Goal: Communication & Community: Answer question/provide support

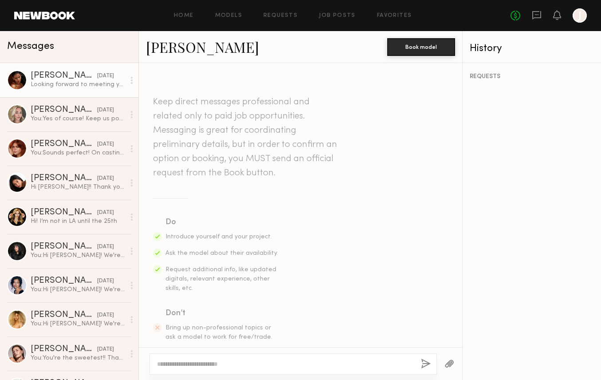
scroll to position [793, 0]
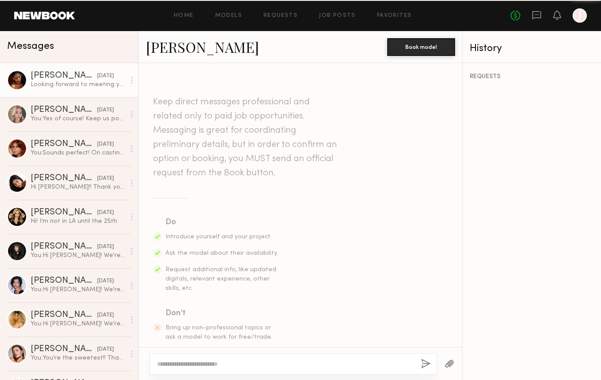
scroll to position [724, 0]
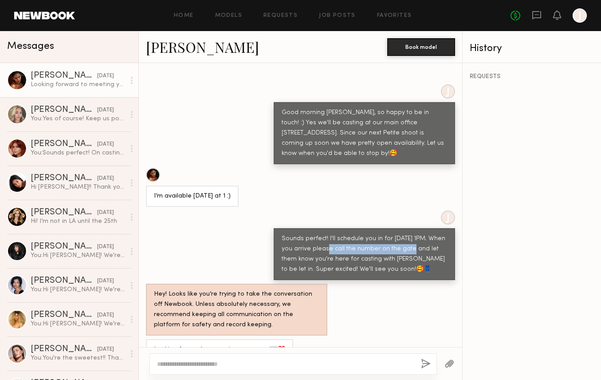
drag, startPoint x: 327, startPoint y: 228, endPoint x: 403, endPoint y: 232, distance: 75.5
click at [403, 234] on div "Sounds perfect! I'll schedule you in for [DATE] 1PM. When you arrive please cal…" at bounding box center [364, 254] width 165 height 41
drag, startPoint x: 350, startPoint y: 240, endPoint x: 408, endPoint y: 239, distance: 58.1
click at [408, 239] on div "Sounds perfect! I'll schedule you in for [DATE] 1PM. When you arrive please cal…" at bounding box center [364, 254] width 165 height 41
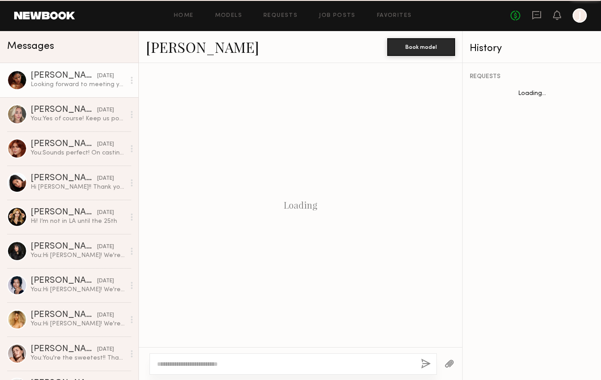
scroll to position [724, 0]
